Goal: Task Accomplishment & Management: Use online tool/utility

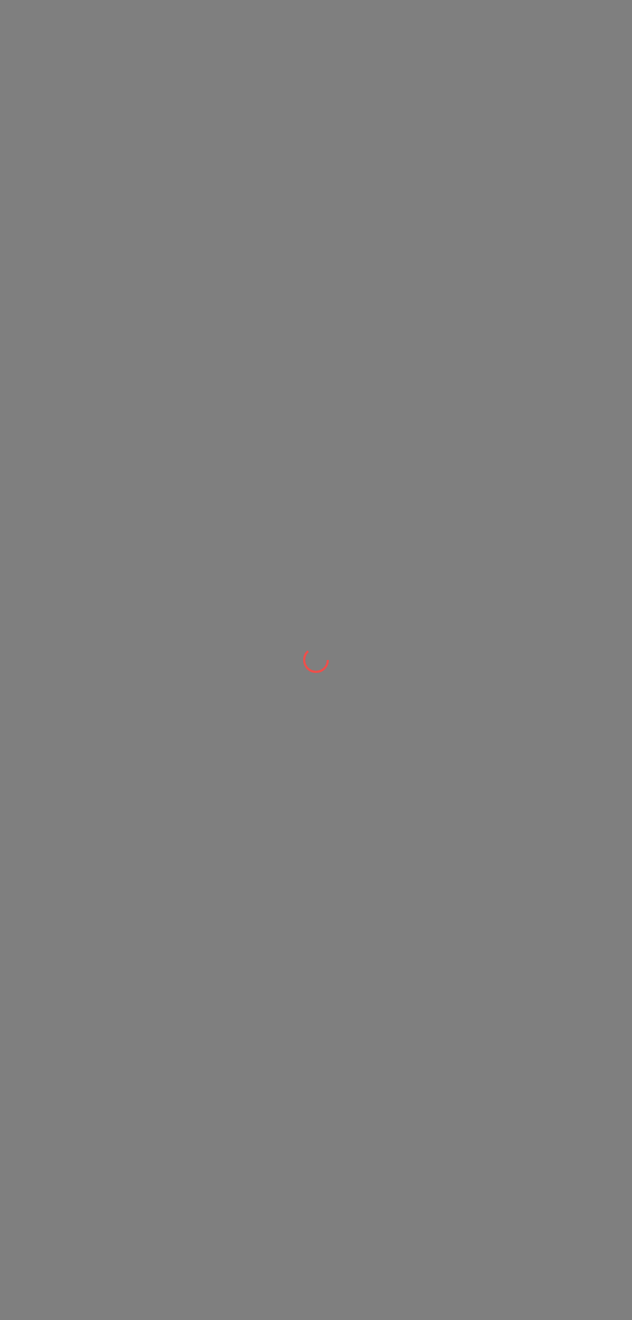
click at [111, 132] on div at bounding box center [316, 660] width 632 height 1320
click at [106, 139] on div at bounding box center [316, 660] width 632 height 1320
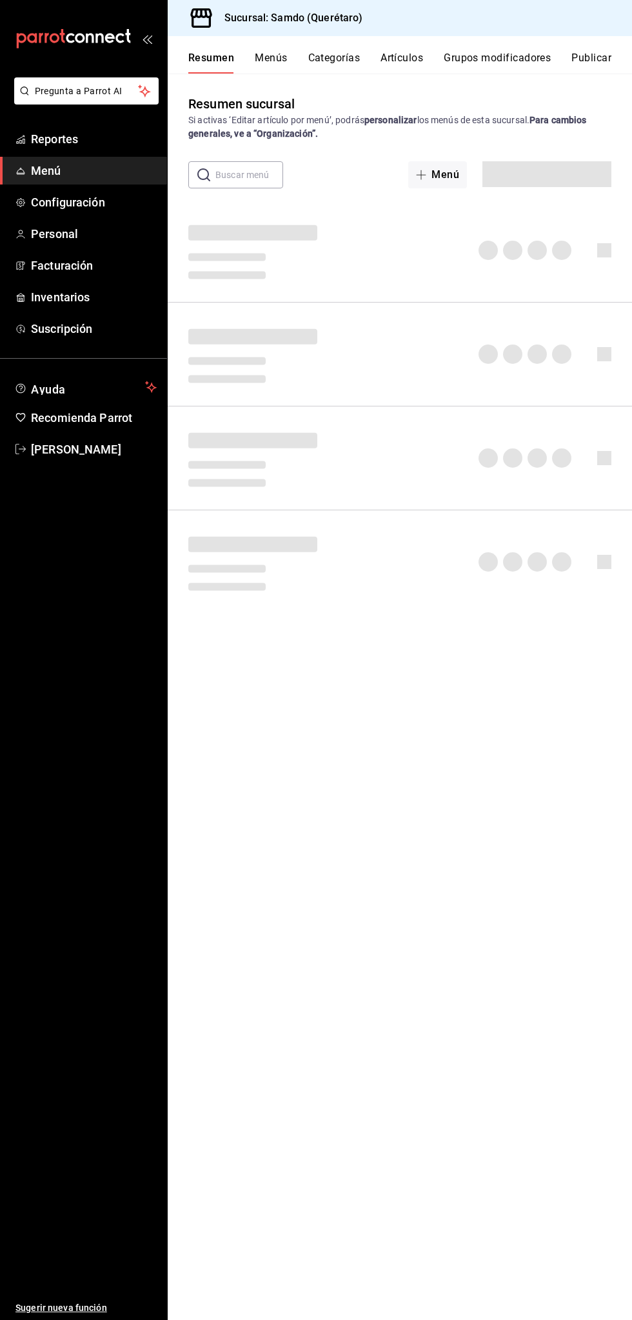
click at [103, 168] on span "Menú" at bounding box center [94, 170] width 126 height 17
click at [108, 145] on span "Reportes" at bounding box center [94, 138] width 126 height 17
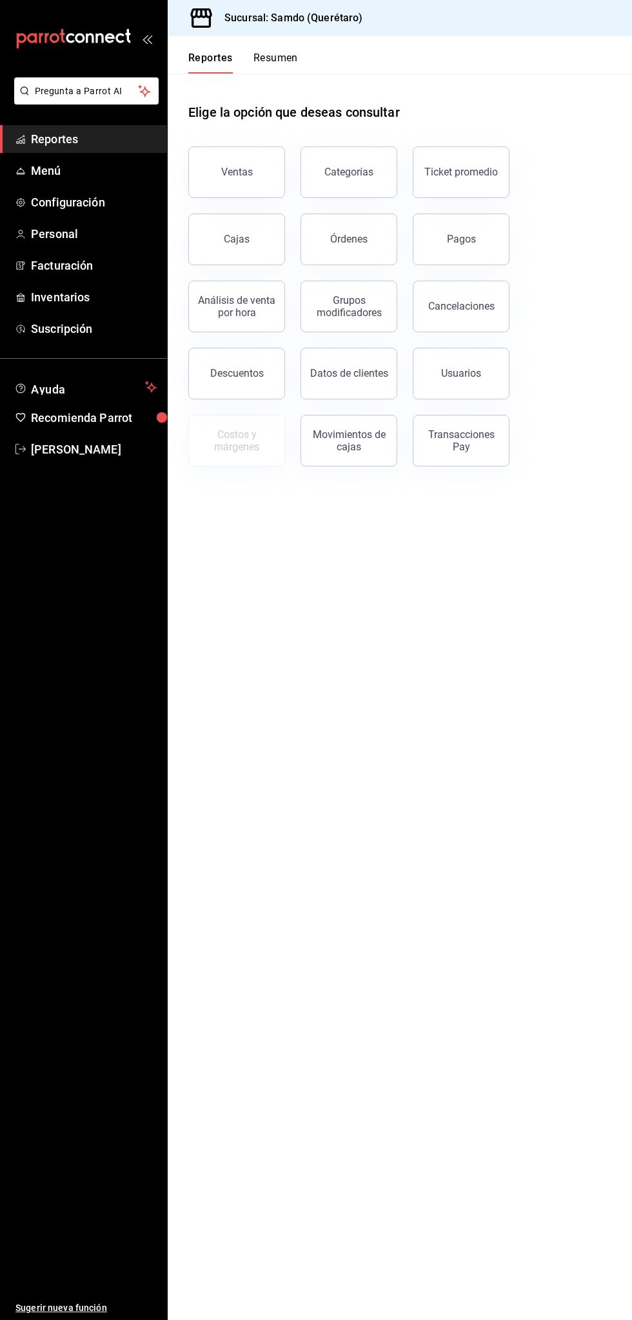
click at [368, 256] on button "Órdenes" at bounding box center [349, 240] width 97 height 52
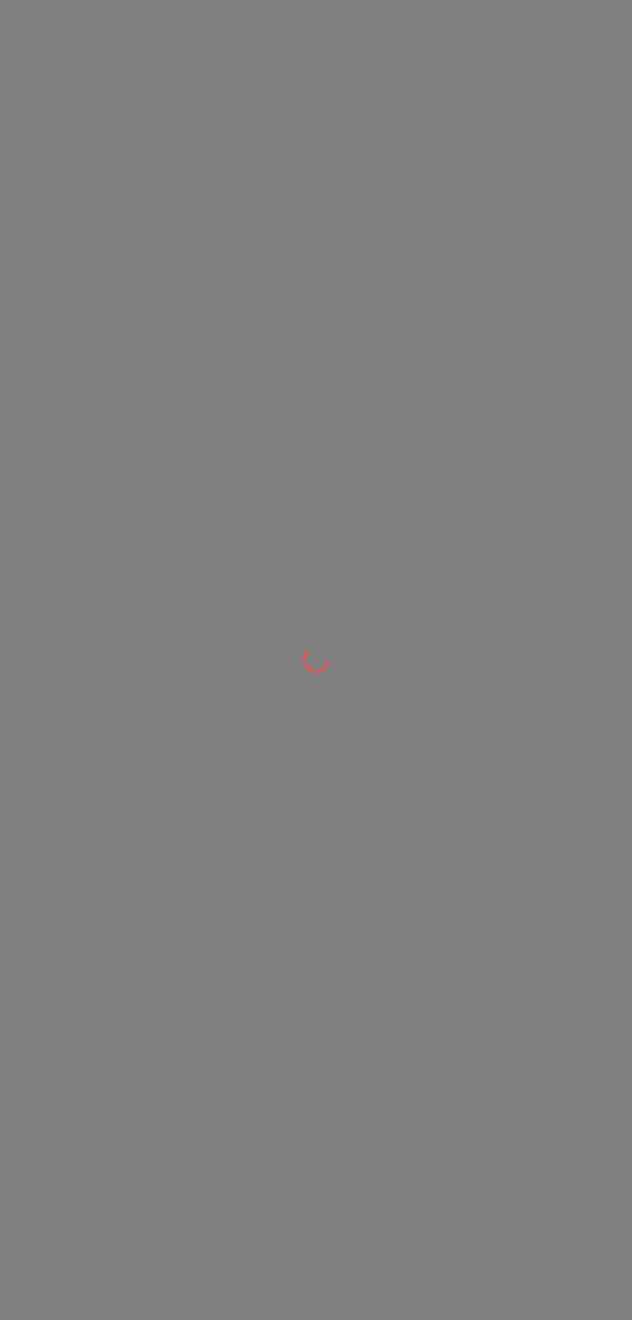
click at [332, 736] on div at bounding box center [316, 660] width 632 height 1320
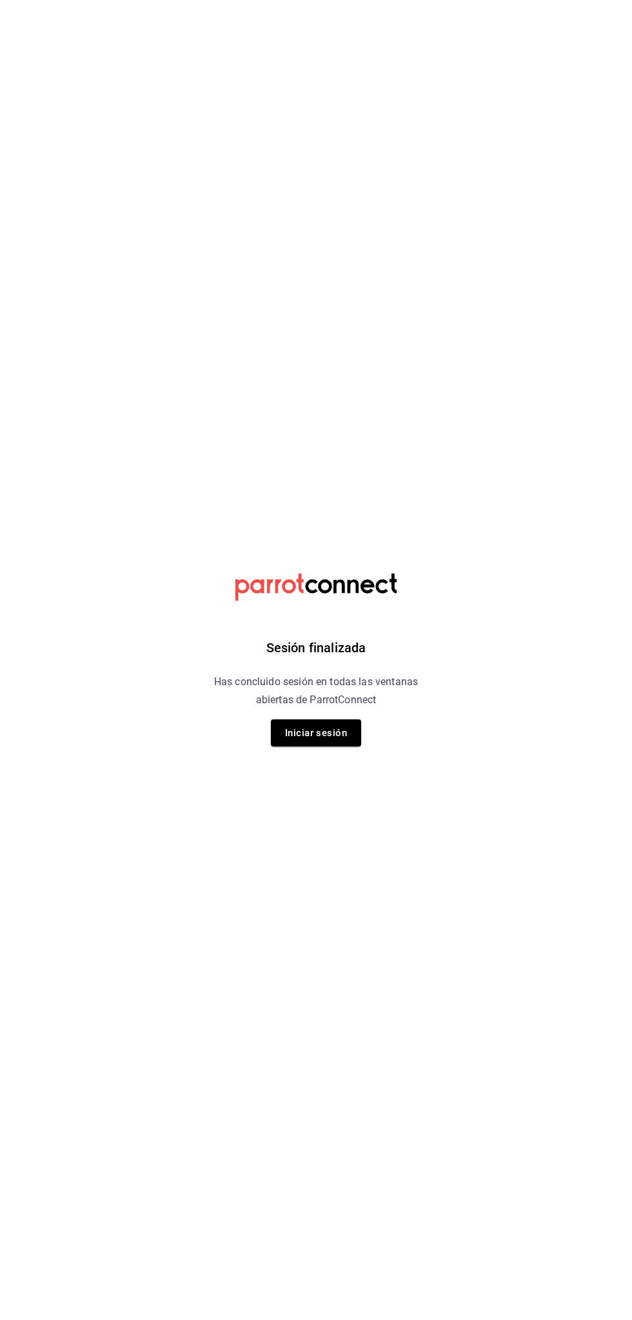
click at [332, 776] on div "Sesión finalizada Has concluido sesión en todas las ventanas abiertas de Parrot…" at bounding box center [317, 660] width 326 height 1320
click at [343, 726] on button "Iniciar sesión" at bounding box center [316, 732] width 90 height 27
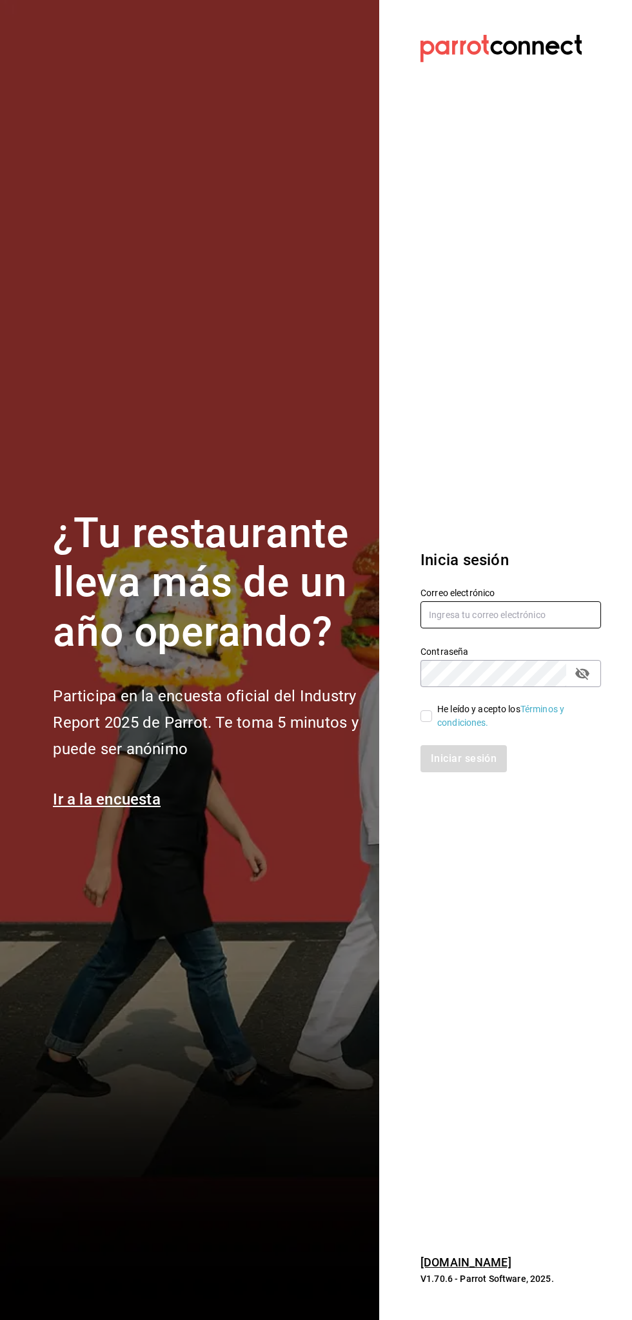
click at [527, 612] on input "text" at bounding box center [511, 614] width 181 height 27
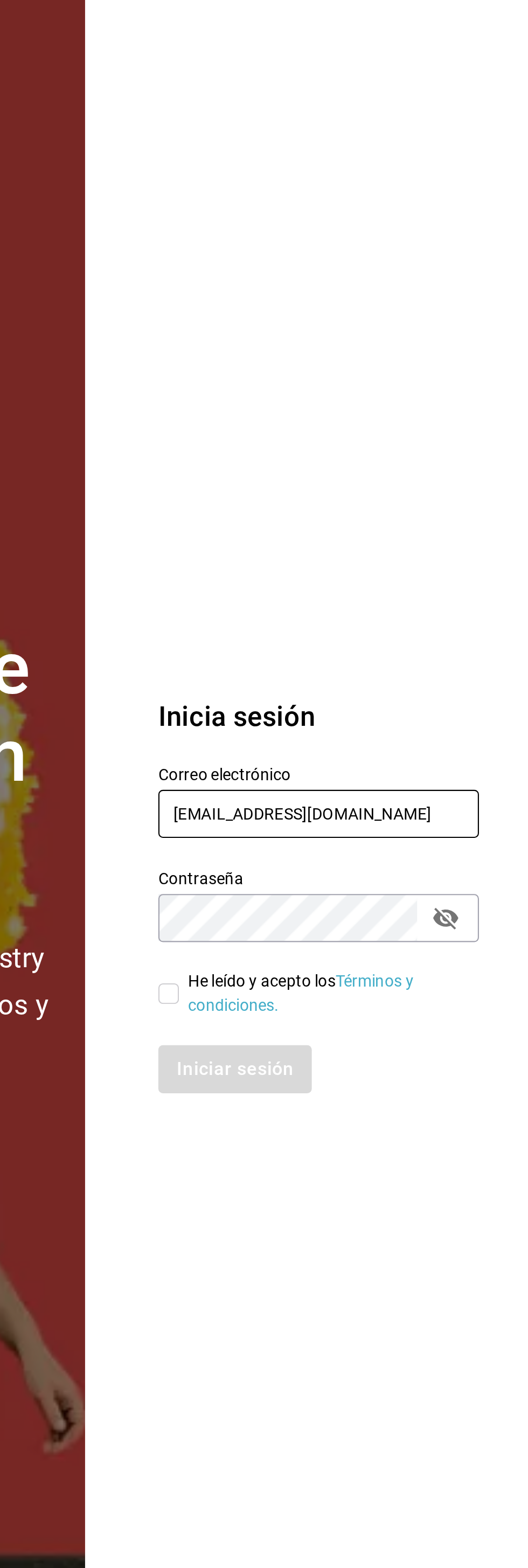
type input "[EMAIL_ADDRESS][DOMAIN_NAME]"
click at [419, 565] on section "Datos incorrectos. Verifica que tu Correo o Contraseña estén bien escritos. Ini…" at bounding box center [422, 784] width 211 height 1568
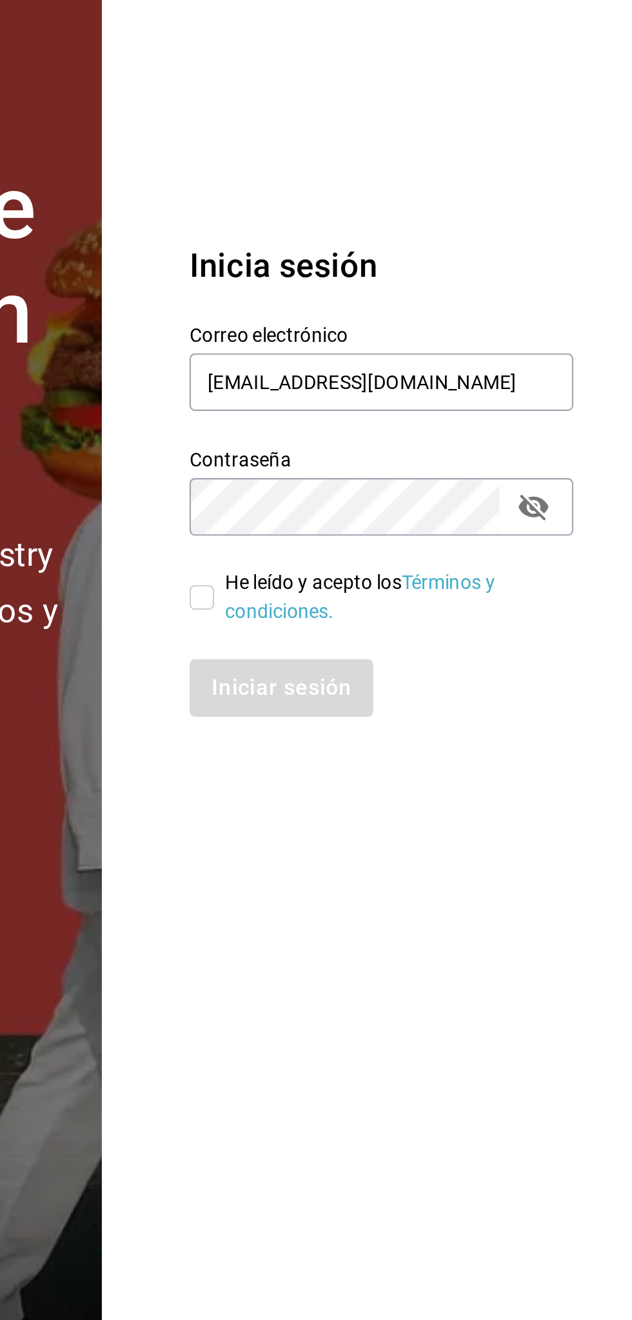
click at [513, 947] on section "Datos incorrectos. Verifica que tu Correo o Contraseña estén bien escritos. Ini…" at bounding box center [505, 660] width 253 height 1320
click at [527, 652] on label "Contraseña" at bounding box center [511, 651] width 181 height 9
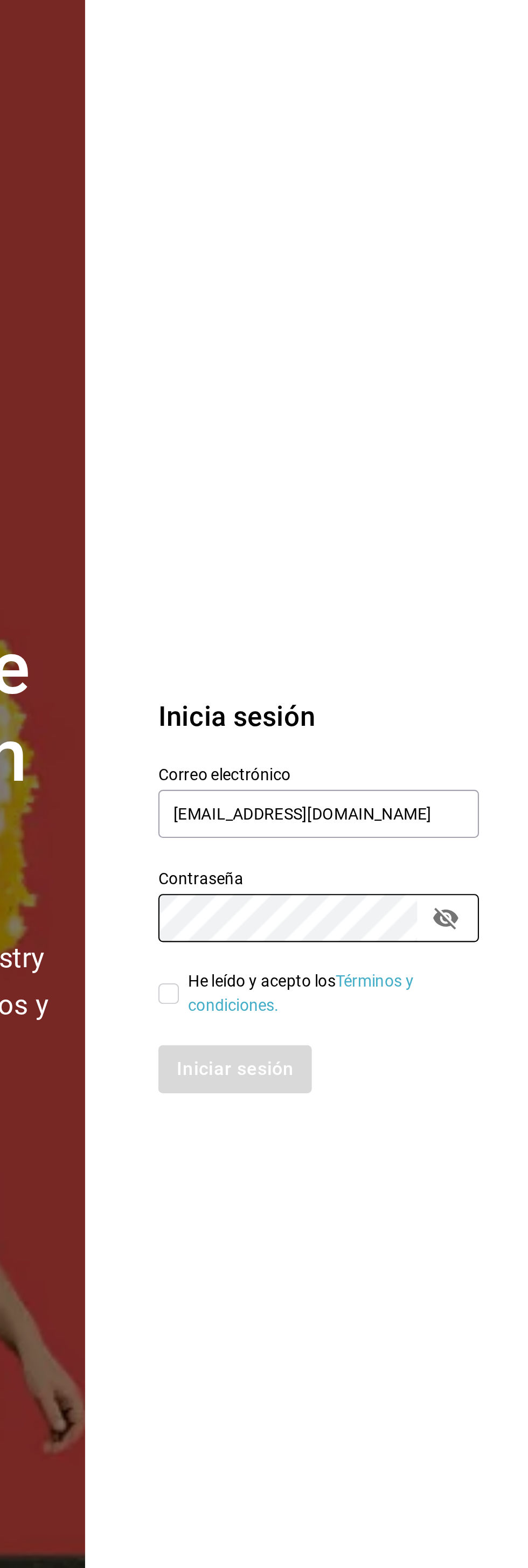
click at [428, 564] on section "Datos incorrectos. Verifica que tu Correo o Contraseña estén bien escritos. Ini…" at bounding box center [422, 784] width 211 height 1568
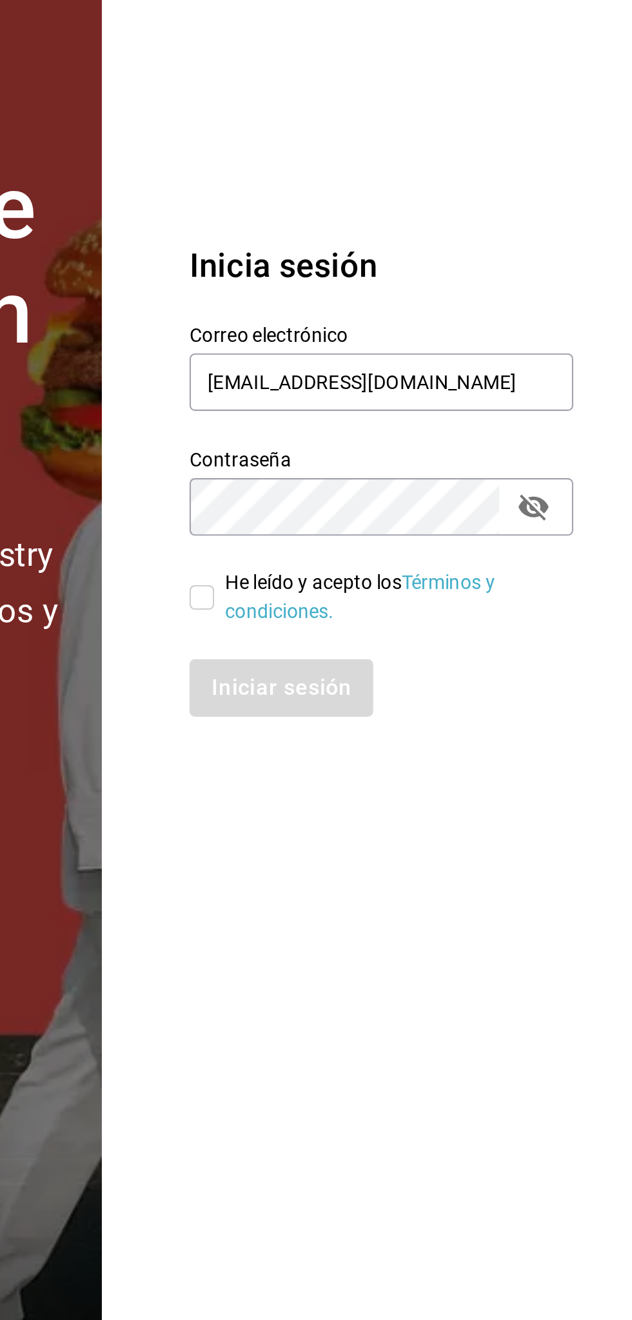
click at [528, 952] on section "Datos incorrectos. Verifica que tu Correo o Contraseña estén bien escritos. Ini…" at bounding box center [505, 660] width 253 height 1320
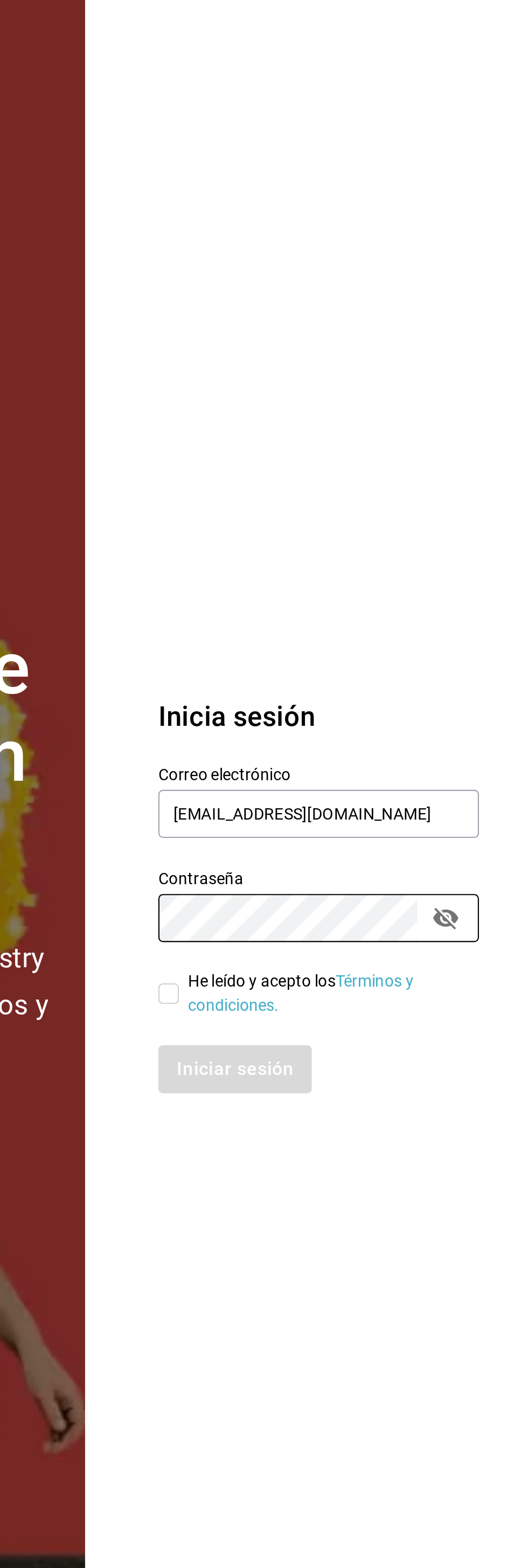
click at [355, 594] on section "Datos incorrectos. Verifica que tu Correo o Contraseña estén bien escritos. Ini…" at bounding box center [422, 784] width 211 height 1568
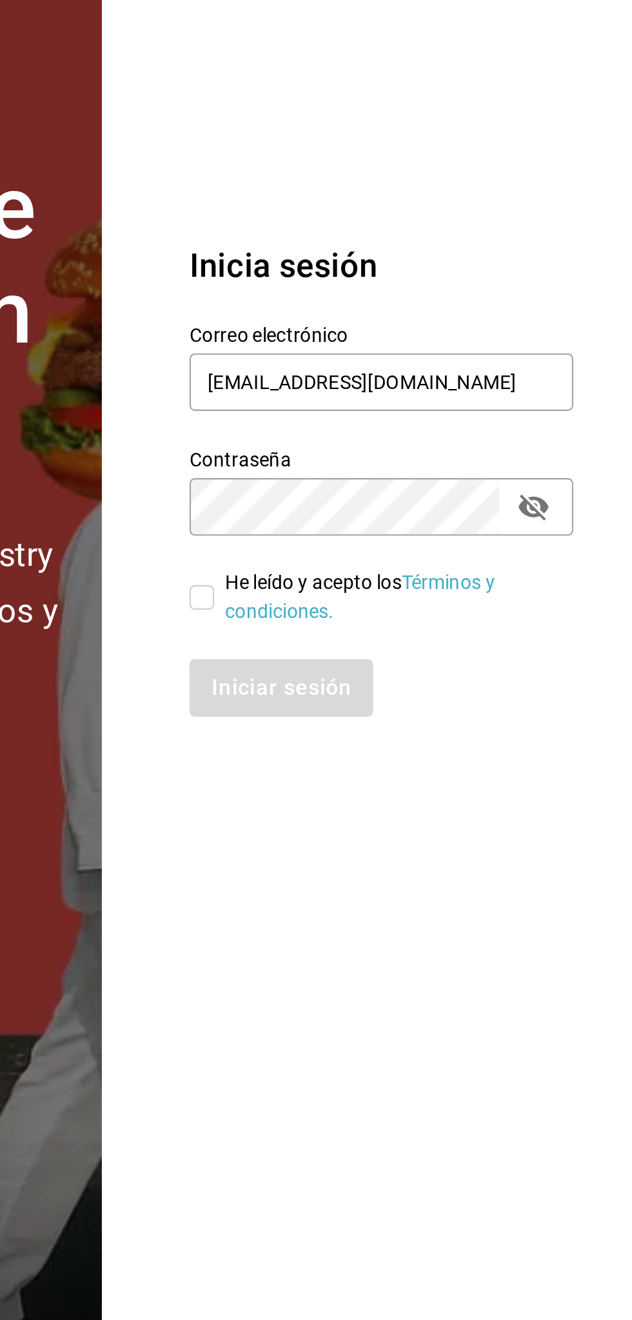
click at [423, 991] on section "Datos incorrectos. Verifica que tu Correo o Contraseña estén bien escritos. Ini…" at bounding box center [505, 660] width 253 height 1320
click at [427, 721] on input "He leído y acepto los Términos y condiciones." at bounding box center [427, 716] width 12 height 12
checkbox input "true"
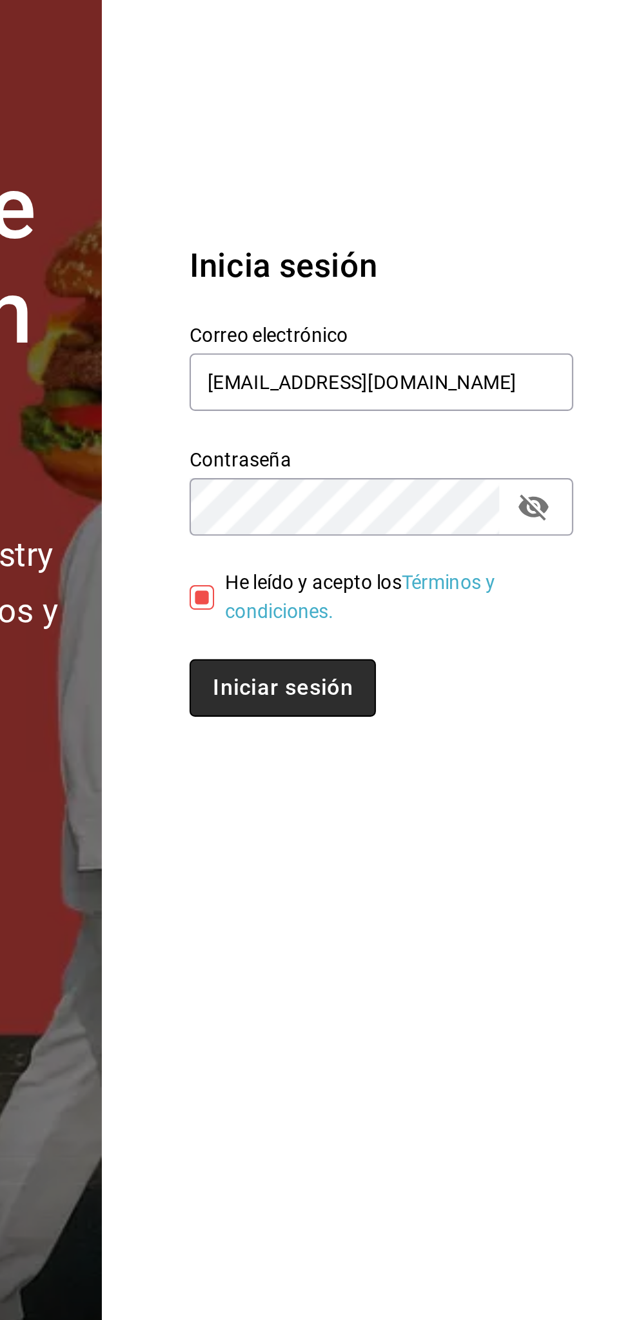
click at [479, 754] on button "Iniciar sesión" at bounding box center [465, 758] width 88 height 27
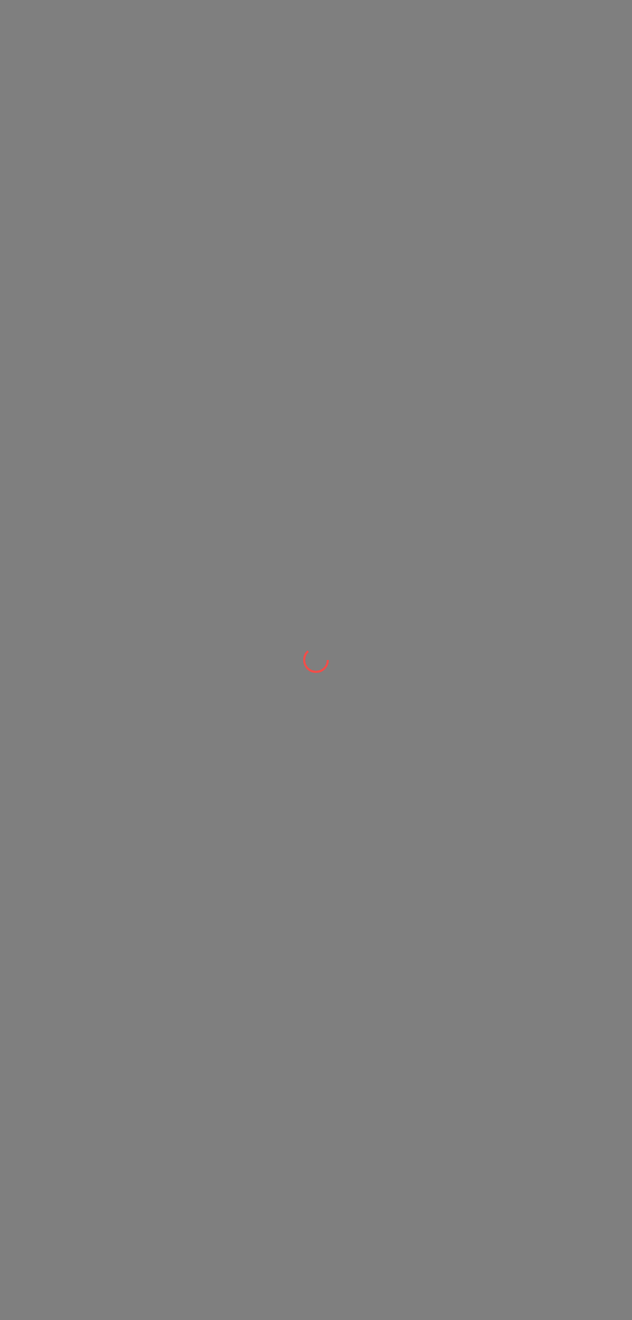
click at [296, 707] on div at bounding box center [316, 660] width 632 height 1320
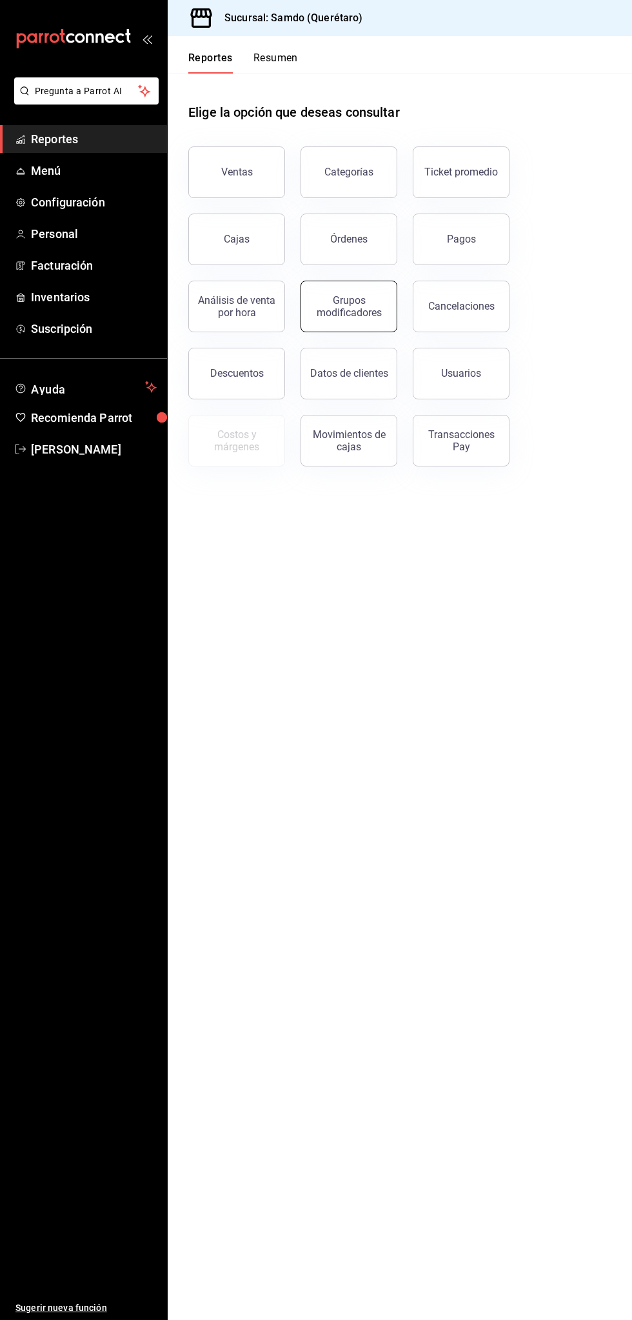
click at [355, 285] on button "Grupos modificadores" at bounding box center [349, 307] width 97 height 52
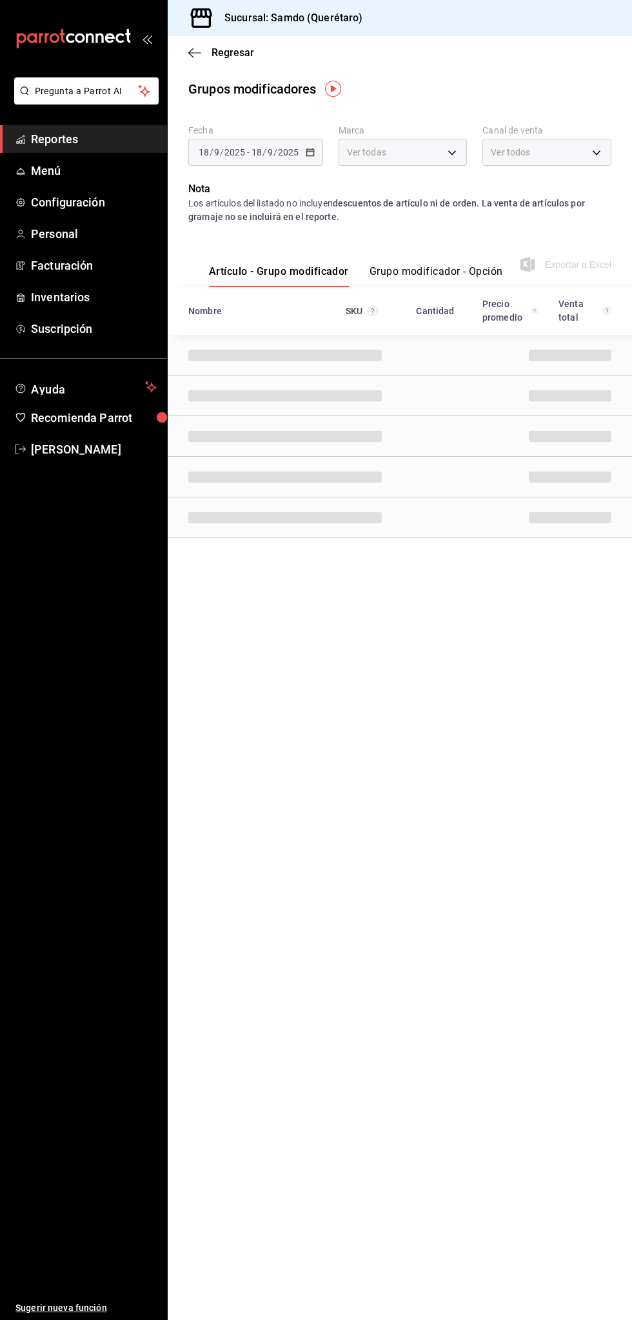
click at [374, 228] on div "Fecha 2025-09-18 18 / 9 / 2025 - 2025-09-18 18 / 9 / 2025 Marca Ver todas Canal…" at bounding box center [400, 349] width 465 height 460
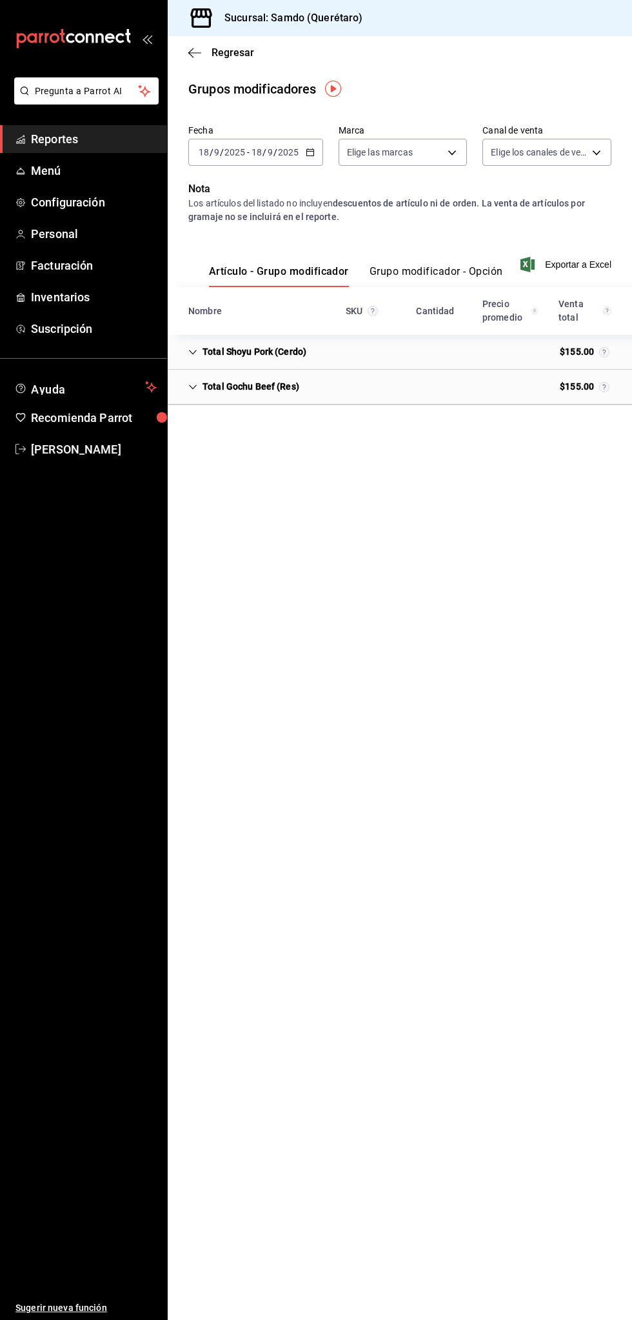
click at [99, 133] on span "Reportes" at bounding box center [94, 138] width 126 height 17
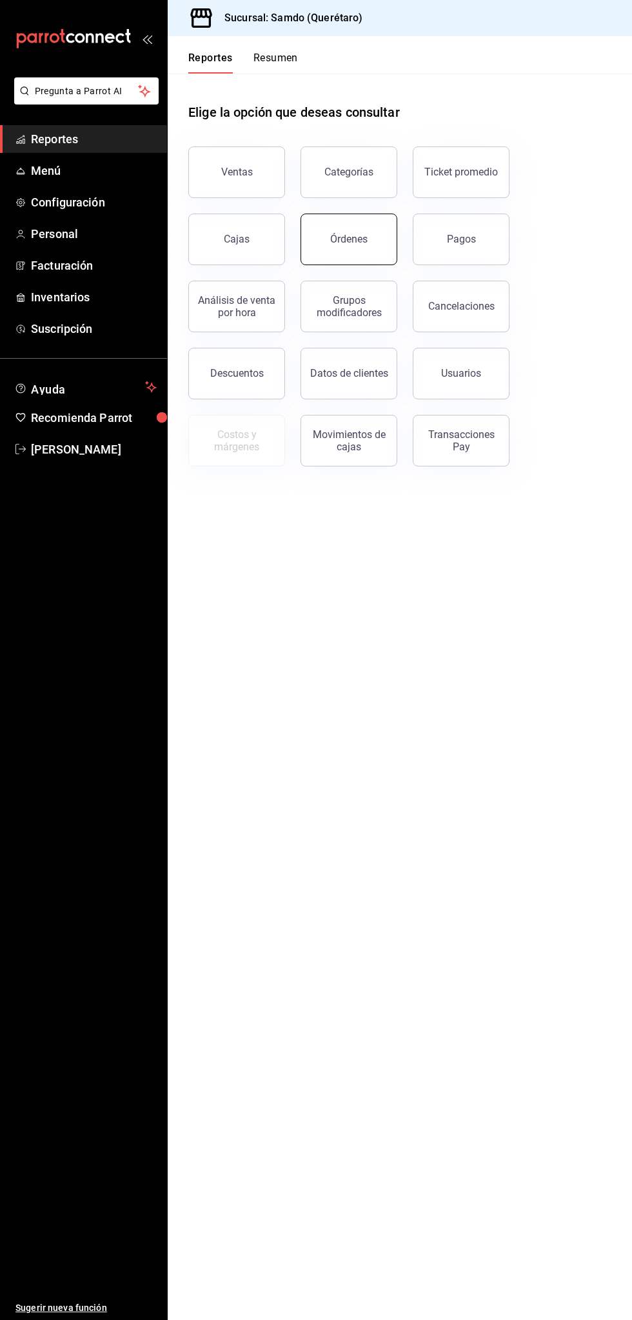
click at [365, 236] on div "Órdenes" at bounding box center [348, 239] width 37 height 12
